Goal: Task Accomplishment & Management: Use online tool/utility

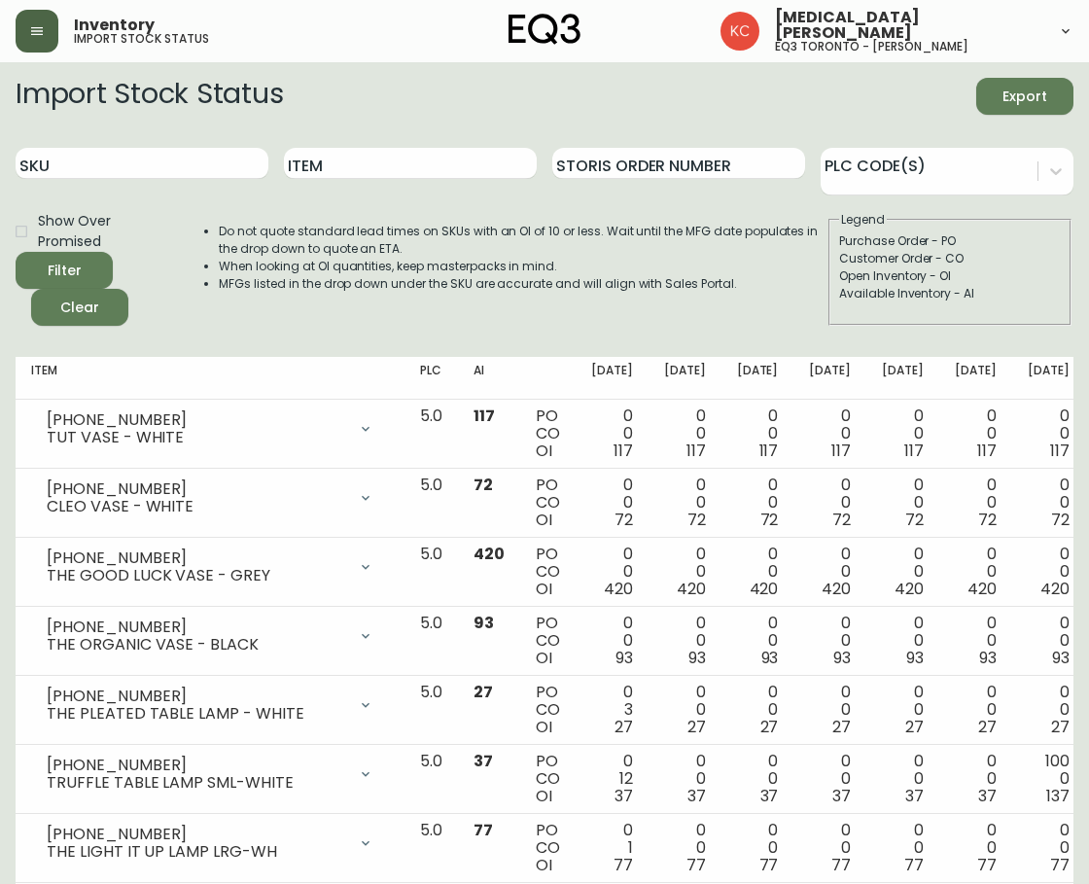
click at [53, 30] on button "button" at bounding box center [37, 31] width 43 height 43
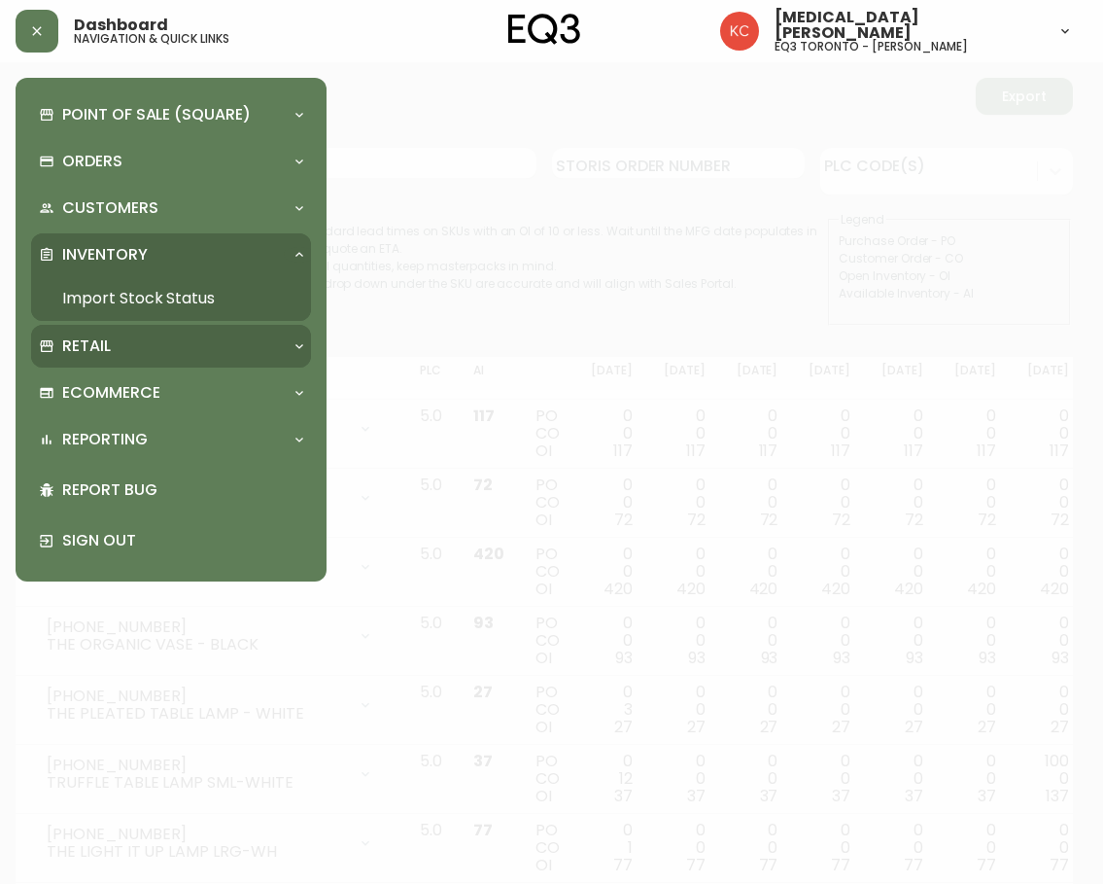
click at [87, 347] on p "Retail" at bounding box center [86, 345] width 49 height 21
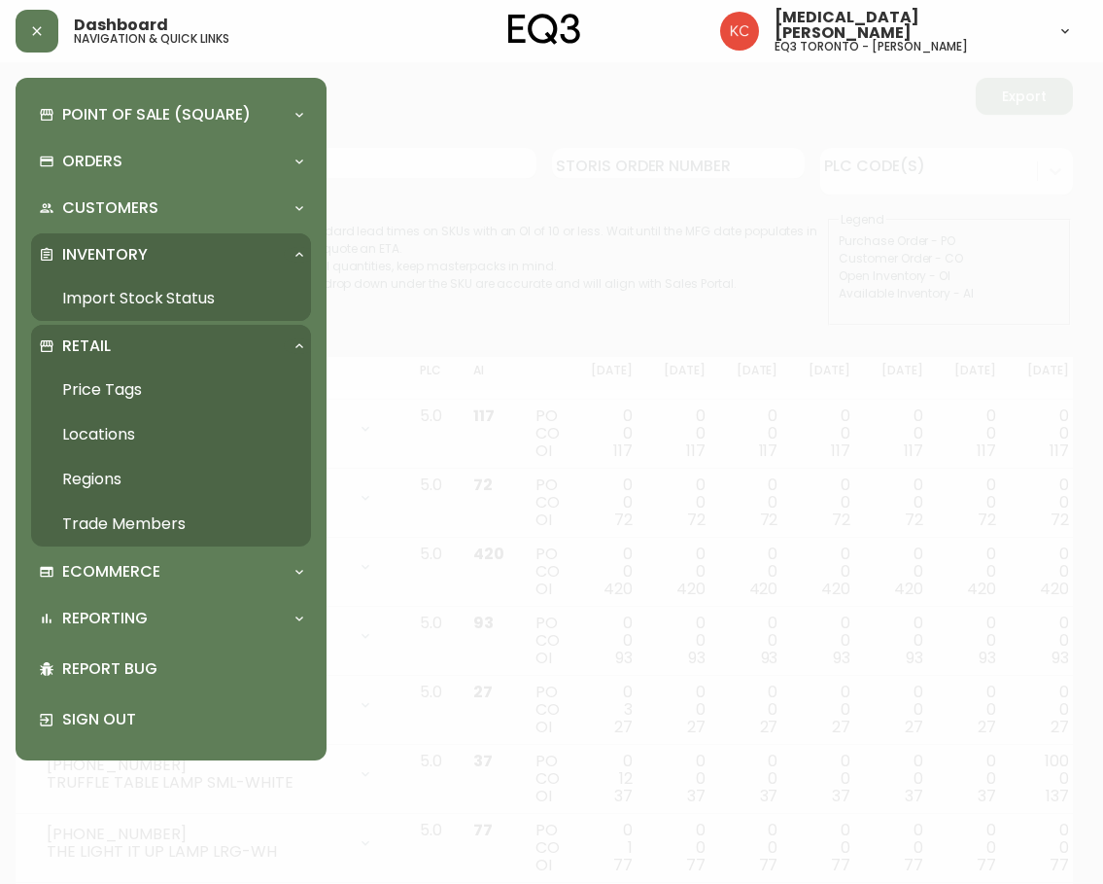
click at [106, 389] on link "Price Tags" at bounding box center [171, 389] width 280 height 45
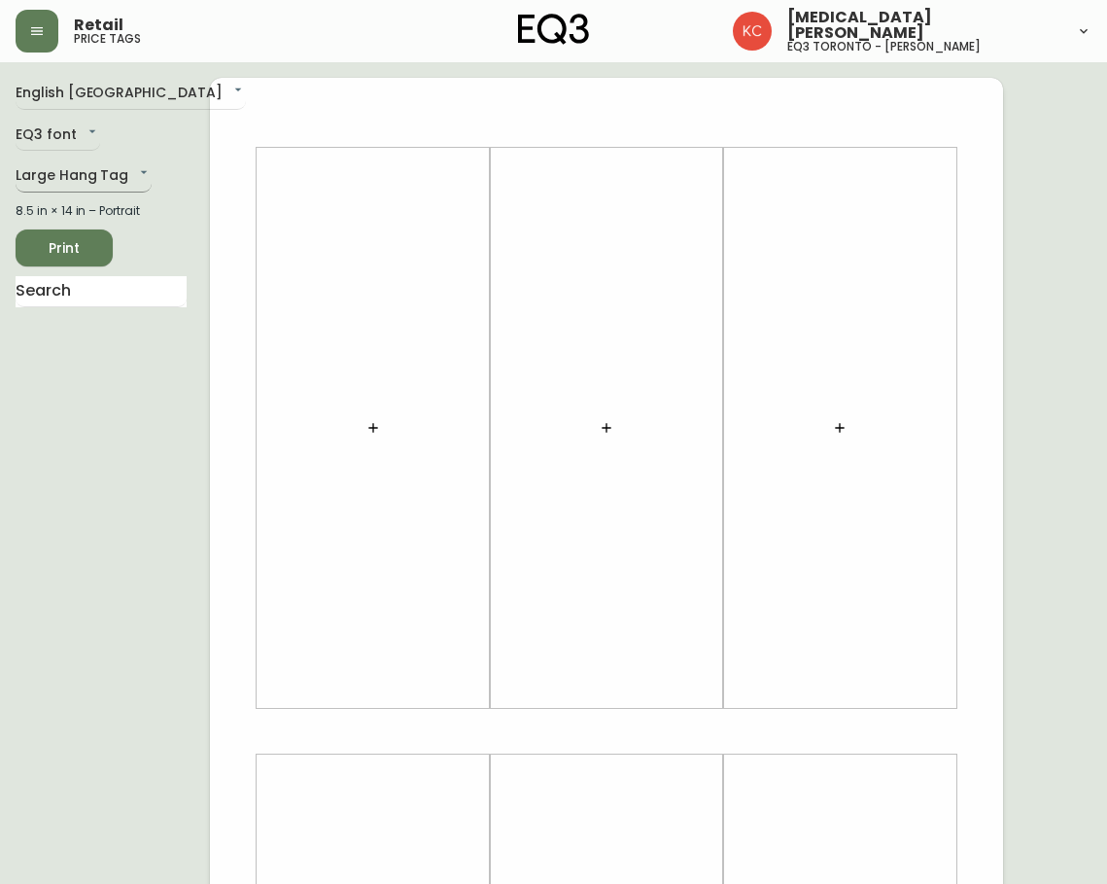
click at [121, 169] on body "Retail price tags [MEDICAL_DATA][PERSON_NAME] eq3 [GEOGRAPHIC_DATA] - [PERSON_N…" at bounding box center [553, 692] width 1107 height 1384
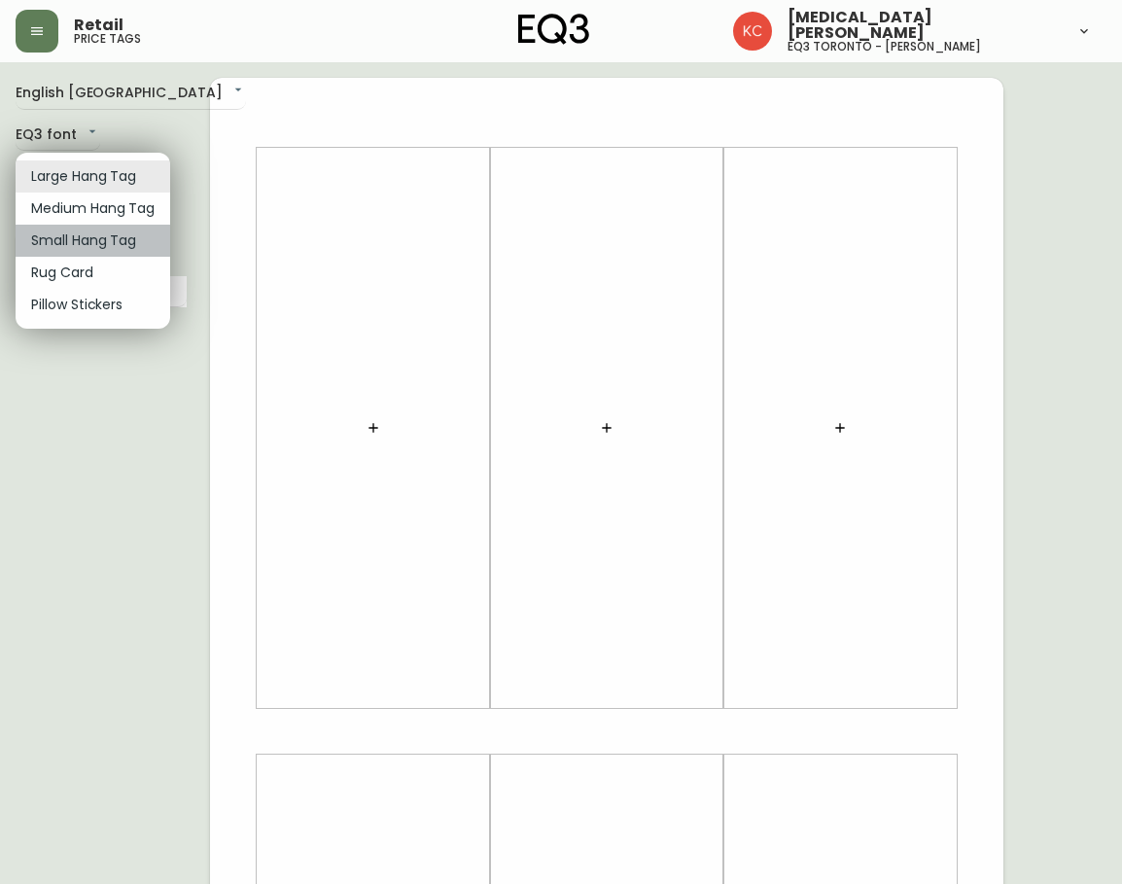
click at [130, 236] on li "Small Hang Tag" at bounding box center [93, 241] width 155 height 32
type input "small"
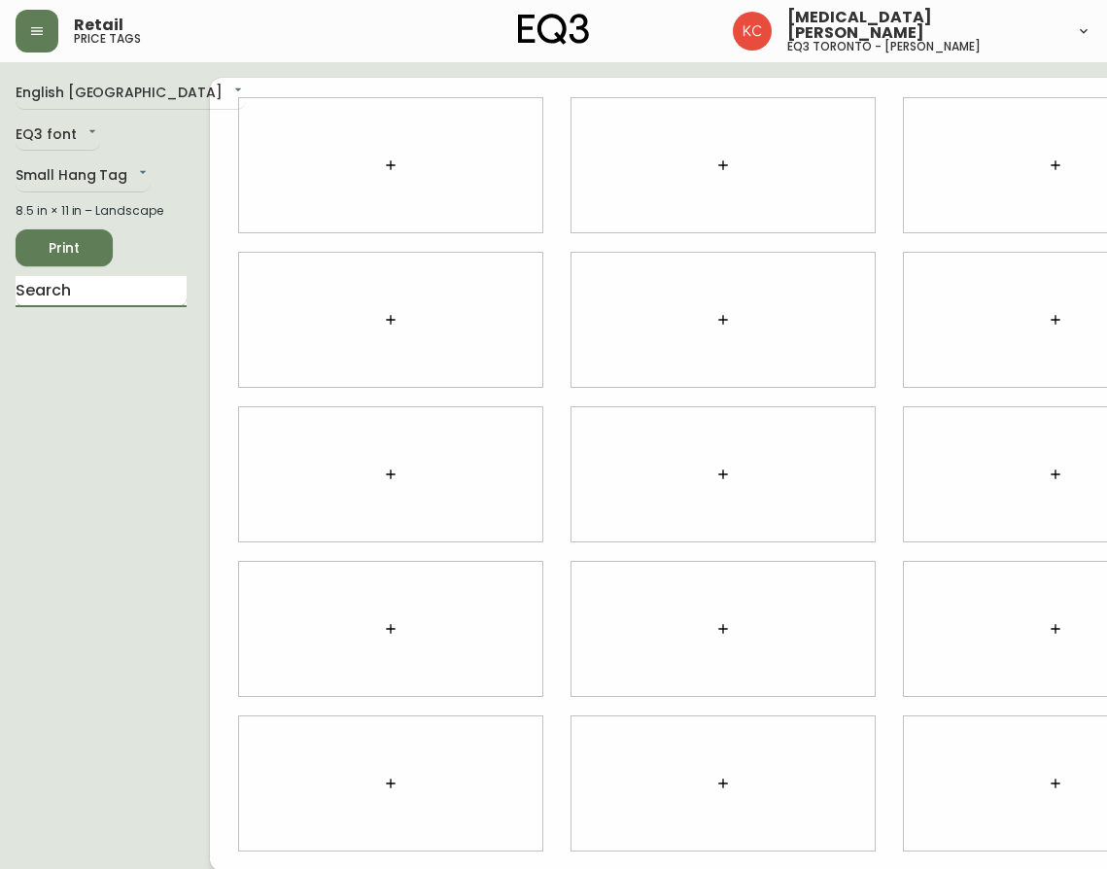
click at [97, 307] on input "text" at bounding box center [101, 291] width 171 height 31
type input "crumple"
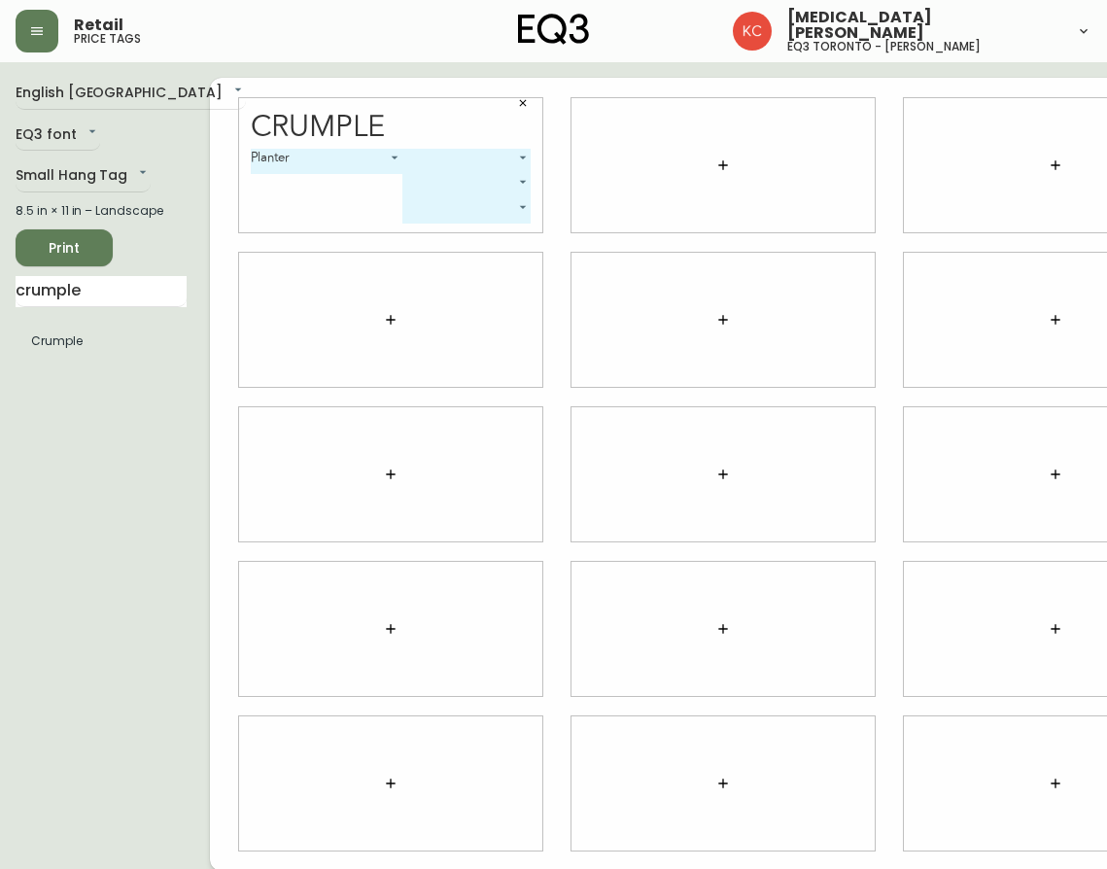
click at [418, 157] on body "Retail price tags [MEDICAL_DATA][PERSON_NAME] eq3 [GEOGRAPHIC_DATA] - [PERSON_N…" at bounding box center [553, 435] width 1107 height 871
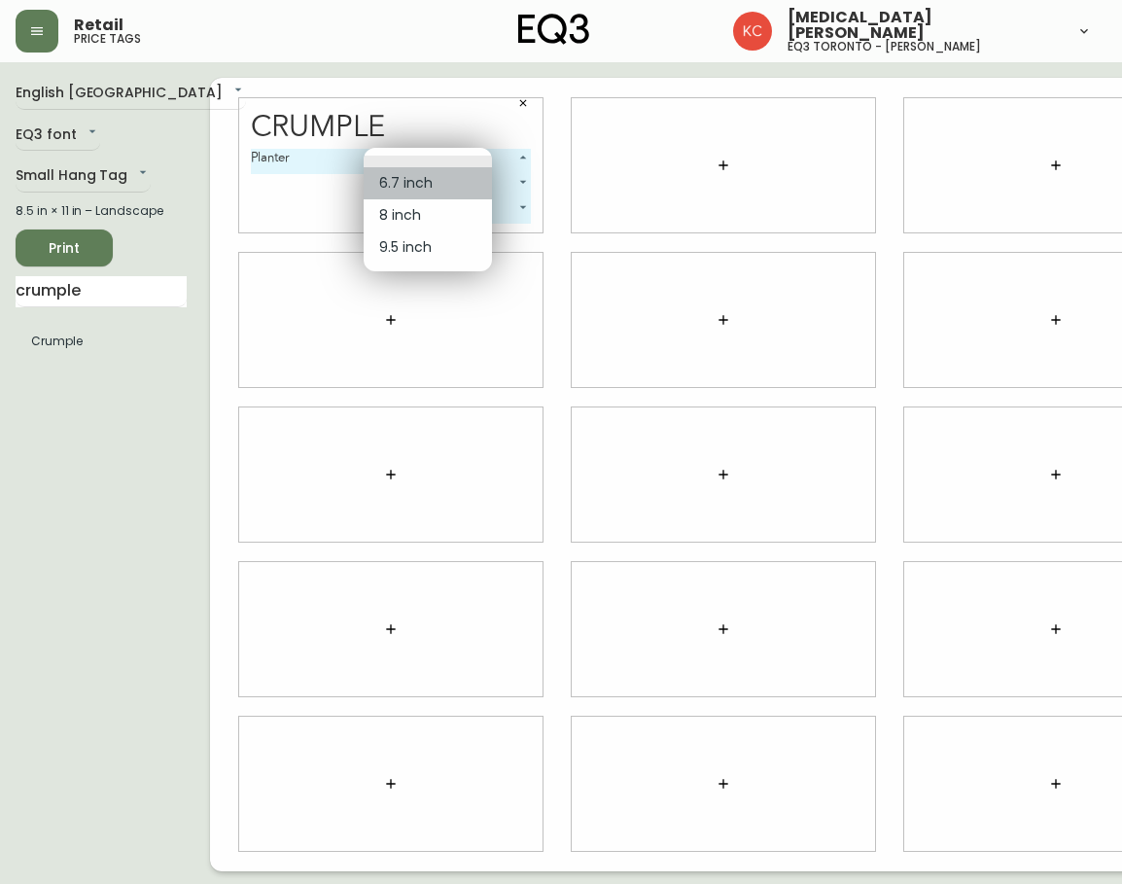
click at [415, 184] on li "6.7 inch" at bounding box center [428, 183] width 128 height 32
type input "0"
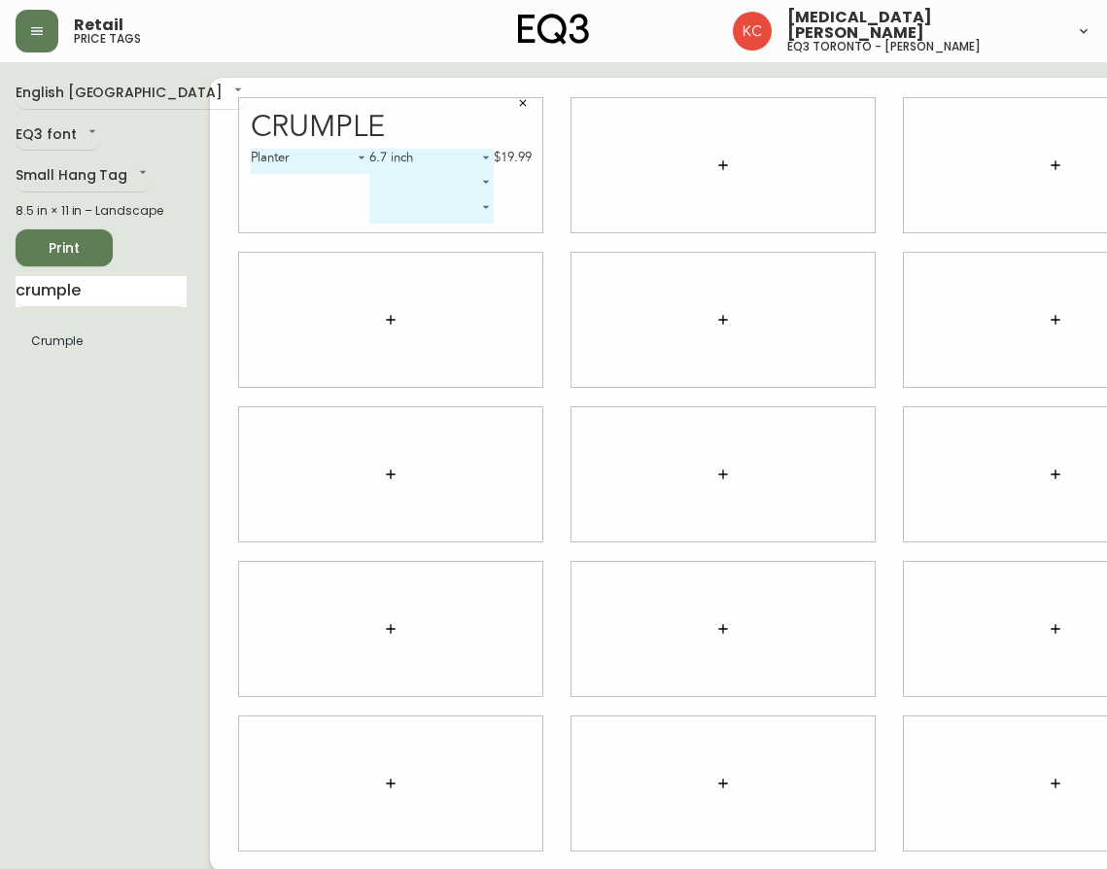
click at [402, 186] on body "Retail price tags [MEDICAL_DATA][PERSON_NAME] eq3 toronto - [PERSON_NAME] Engli…" at bounding box center [553, 435] width 1107 height 871
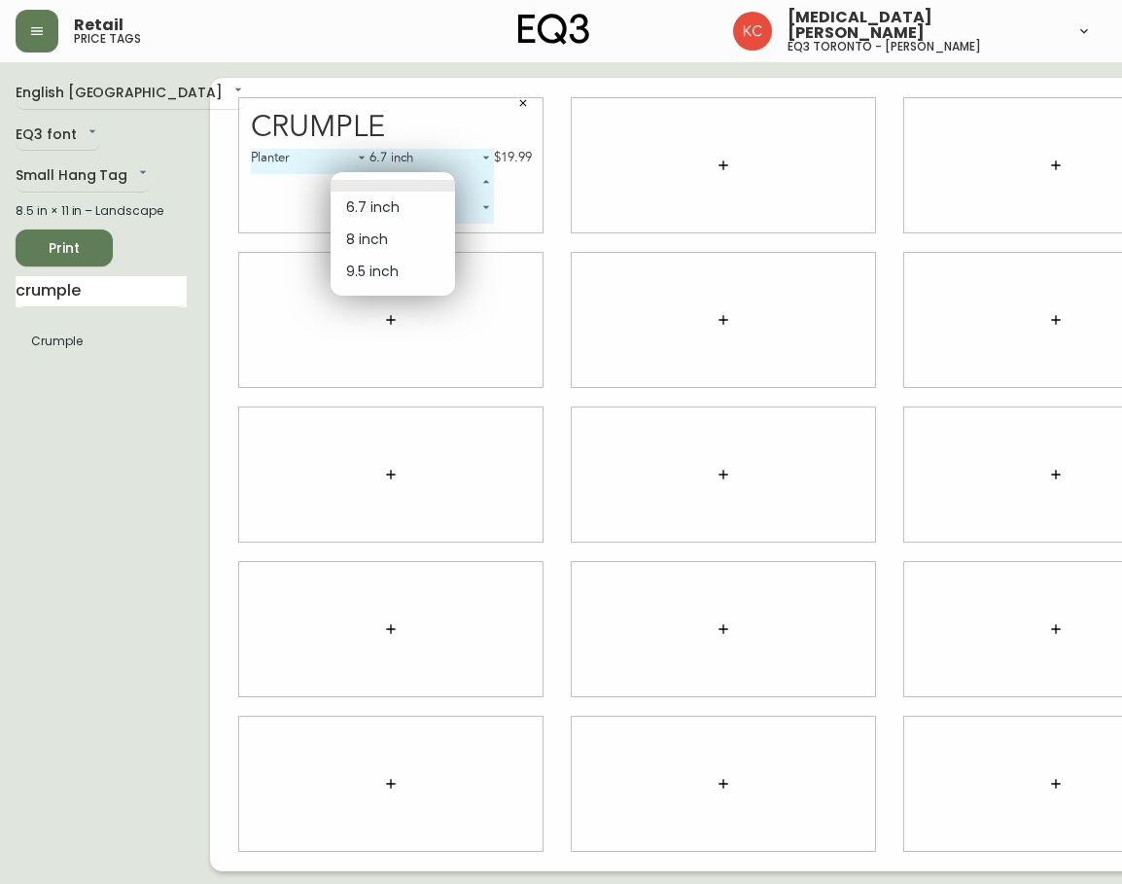
click at [384, 234] on li "8 inch" at bounding box center [393, 240] width 124 height 32
type input "1"
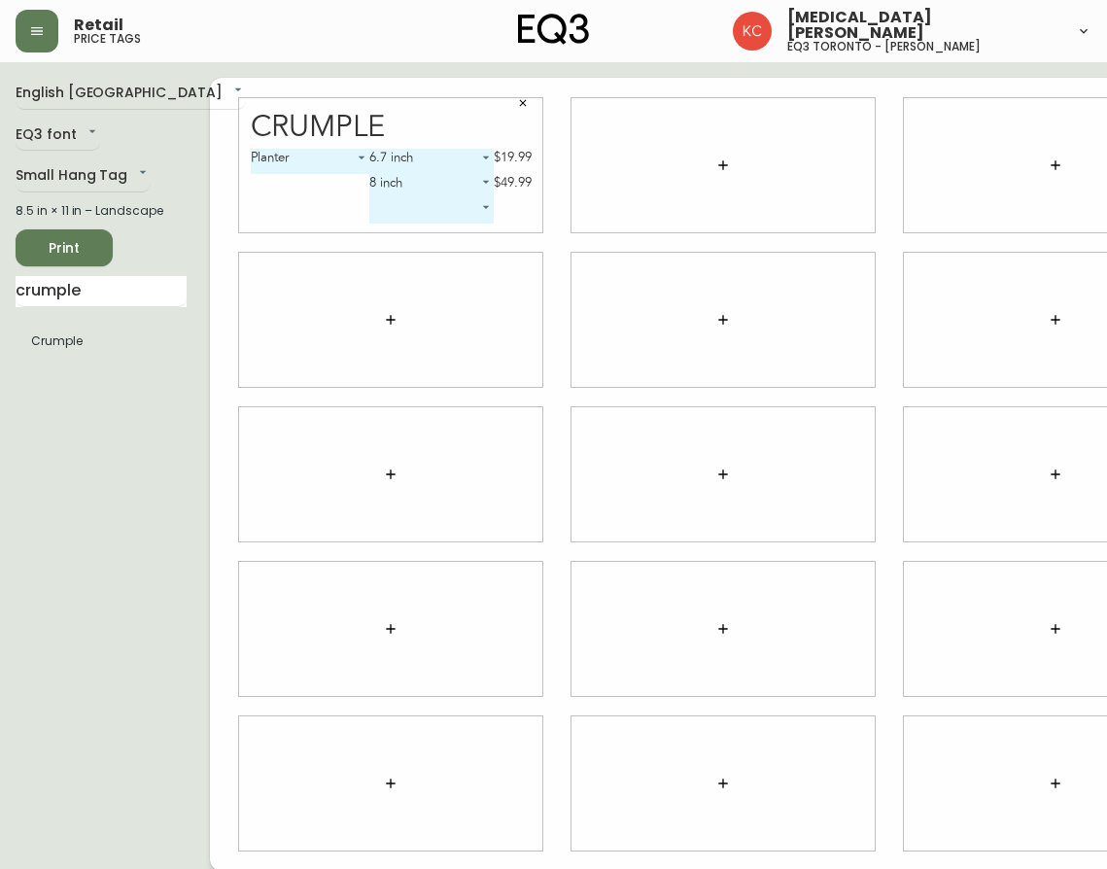
click at [392, 210] on body "Retail price tags [MEDICAL_DATA][PERSON_NAME] eq3 [GEOGRAPHIC_DATA] - [PERSON_N…" at bounding box center [553, 435] width 1107 height 871
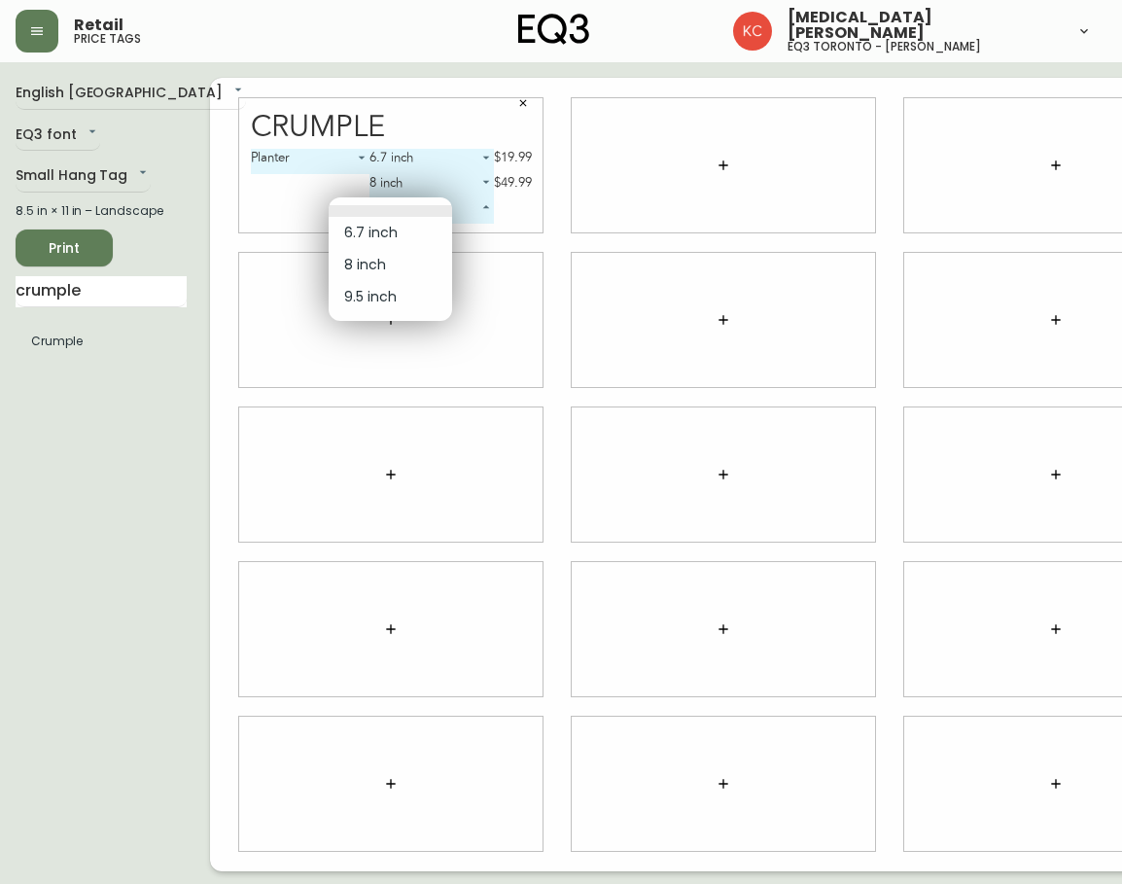
click at [417, 291] on li "9.5 inch" at bounding box center [390, 297] width 123 height 32
type input "2"
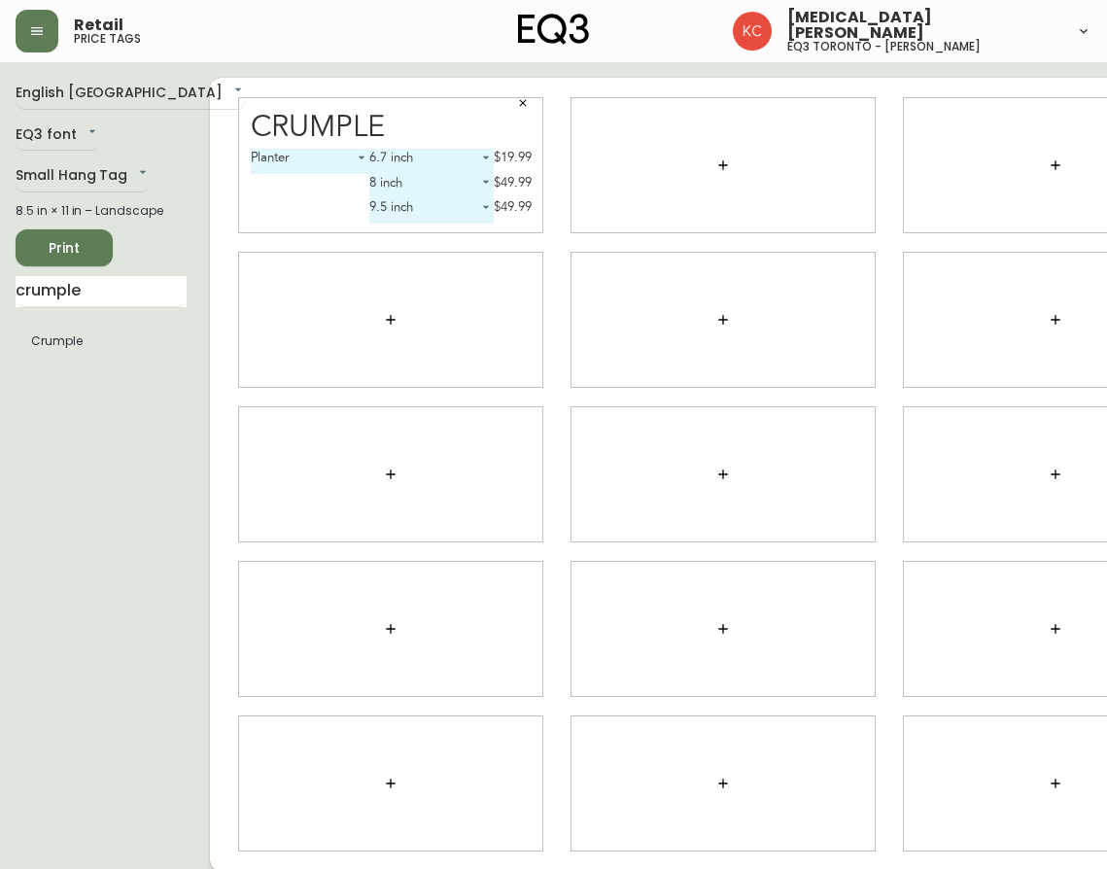
click at [94, 261] on span "Print" at bounding box center [64, 248] width 66 height 24
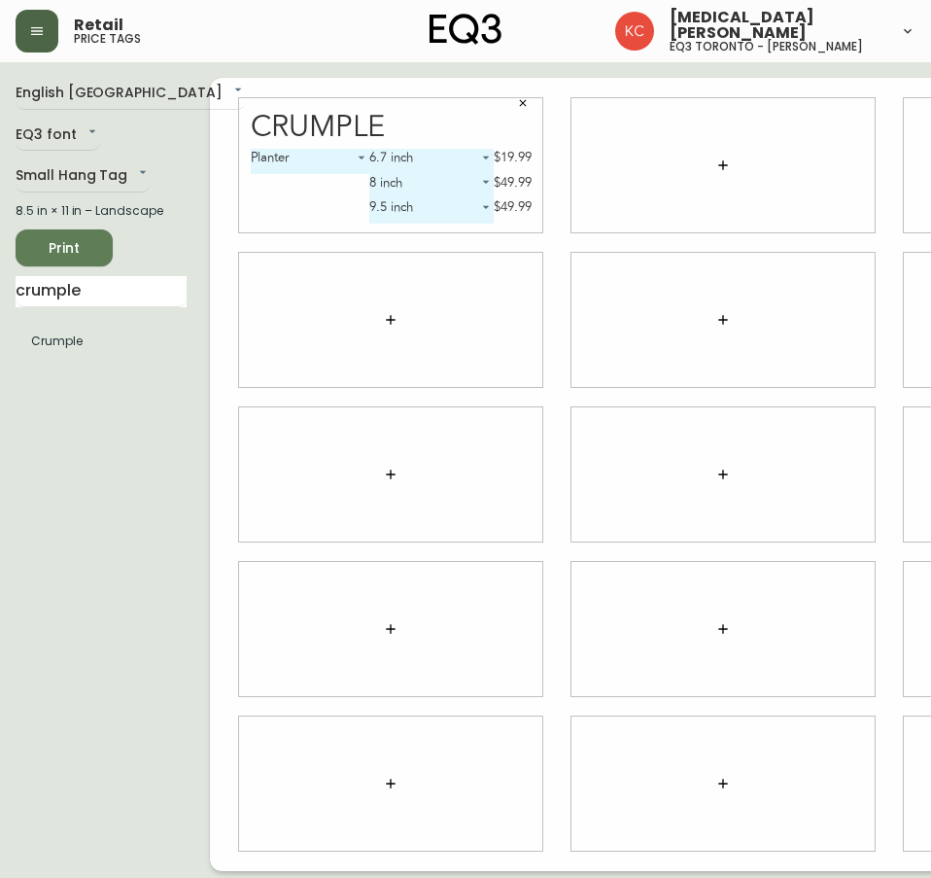
click at [49, 25] on button "button" at bounding box center [37, 31] width 43 height 43
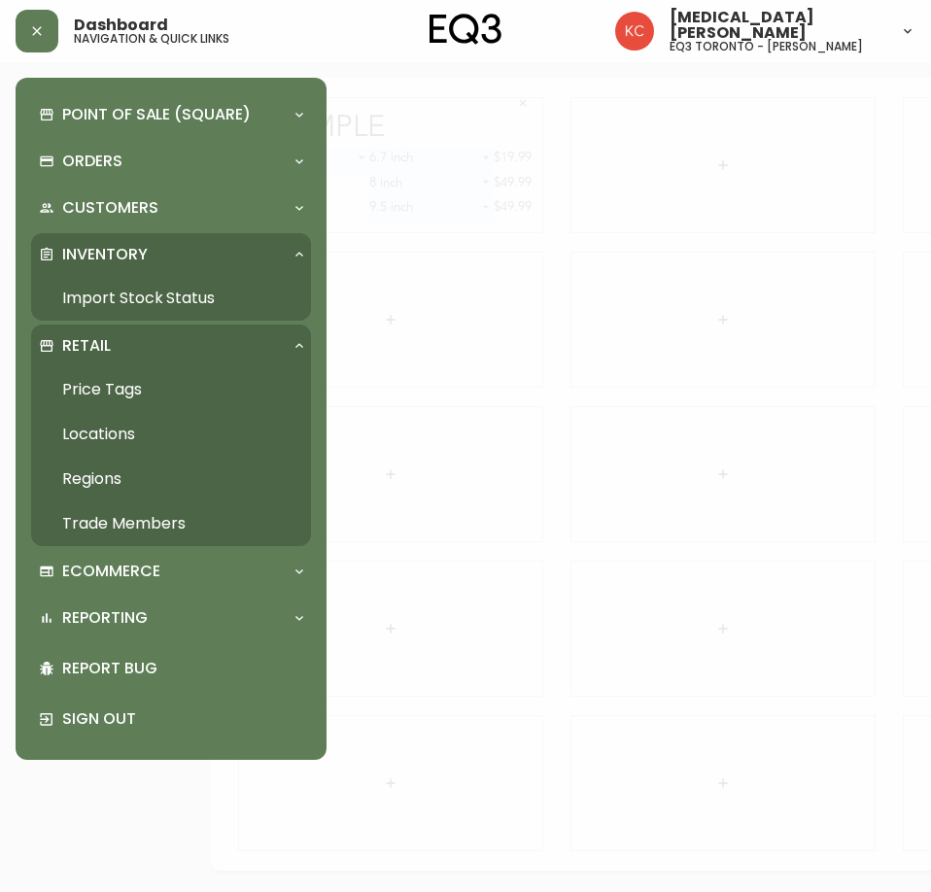
click at [139, 292] on link "Import Stock Status" at bounding box center [171, 298] width 280 height 45
